Goal: Find specific page/section: Find specific page/section

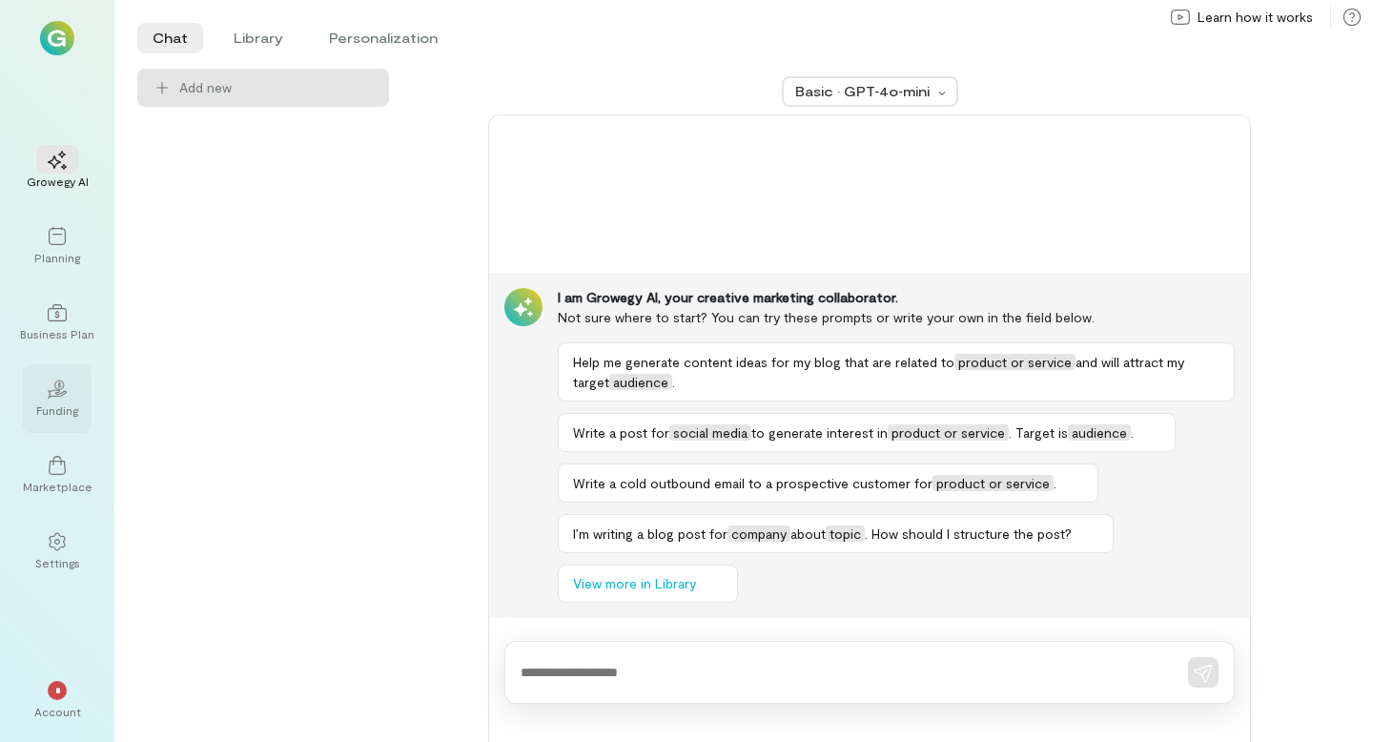
click at [66, 400] on div "02" at bounding box center [57, 388] width 42 height 29
